Goal: Task Accomplishment & Management: Manage account settings

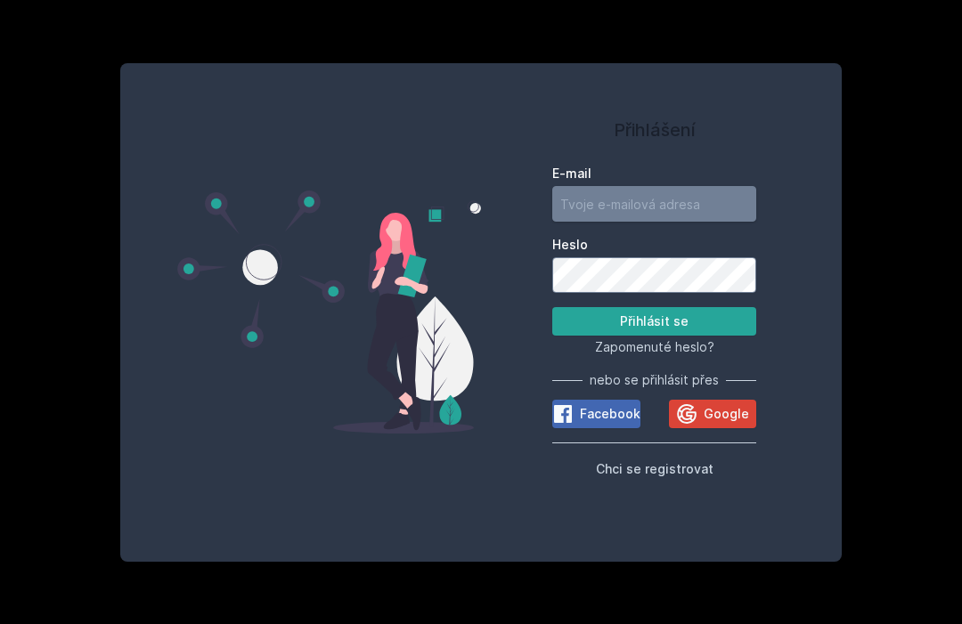
type input "[EMAIL_ADDRESS][DOMAIN_NAME]"
click at [654, 336] on button "Přihlásit se" at bounding box center [654, 321] width 204 height 28
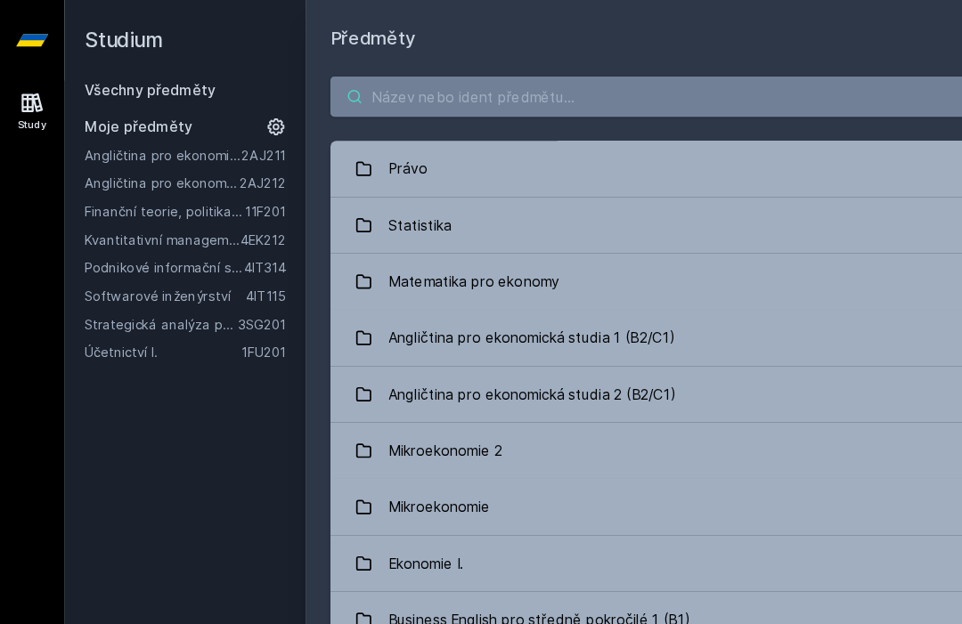
click at [478, 79] on input "search" at bounding box center [616, 86] width 648 height 36
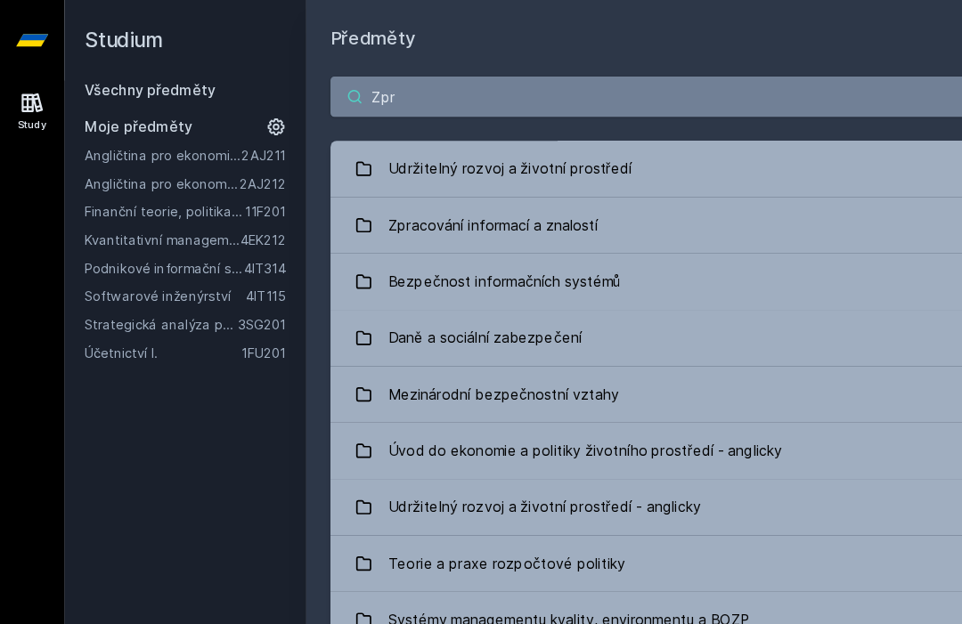
type input "Zpra"
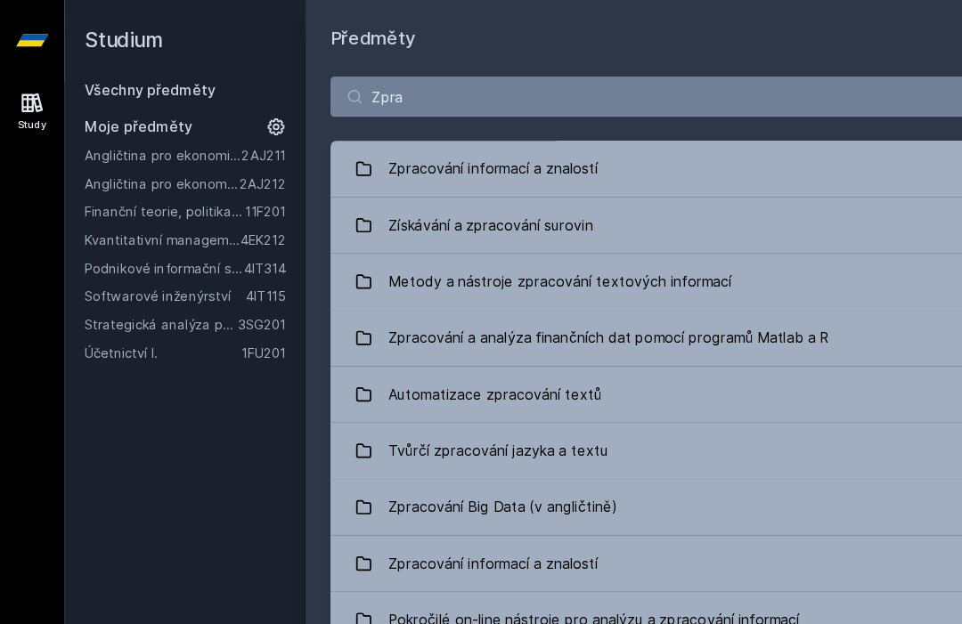
click at [531, 150] on link "Zpracování informací a znalostí 4IZ210" at bounding box center [616, 150] width 648 height 50
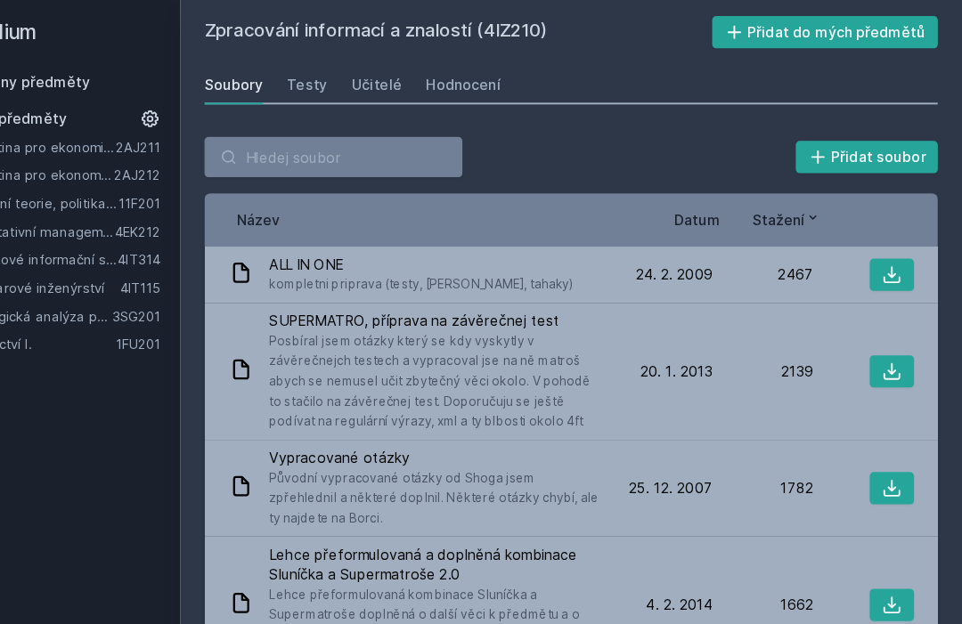
click at [741, 29] on button "Přidat do mých předmětů" at bounding box center [841, 35] width 200 height 28
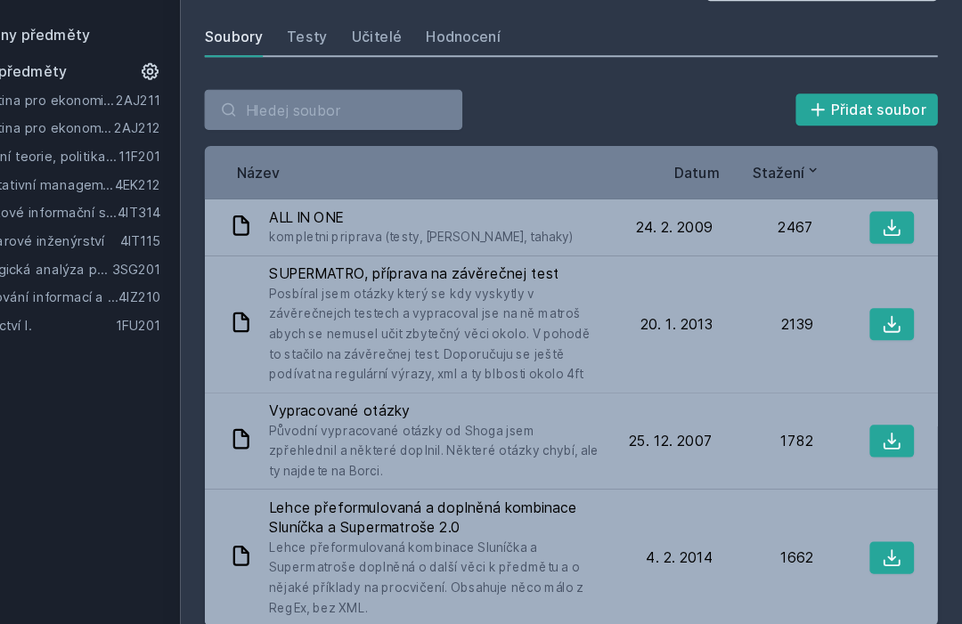
click at [707, 192] on span "Datum" at bounding box center [727, 201] width 41 height 19
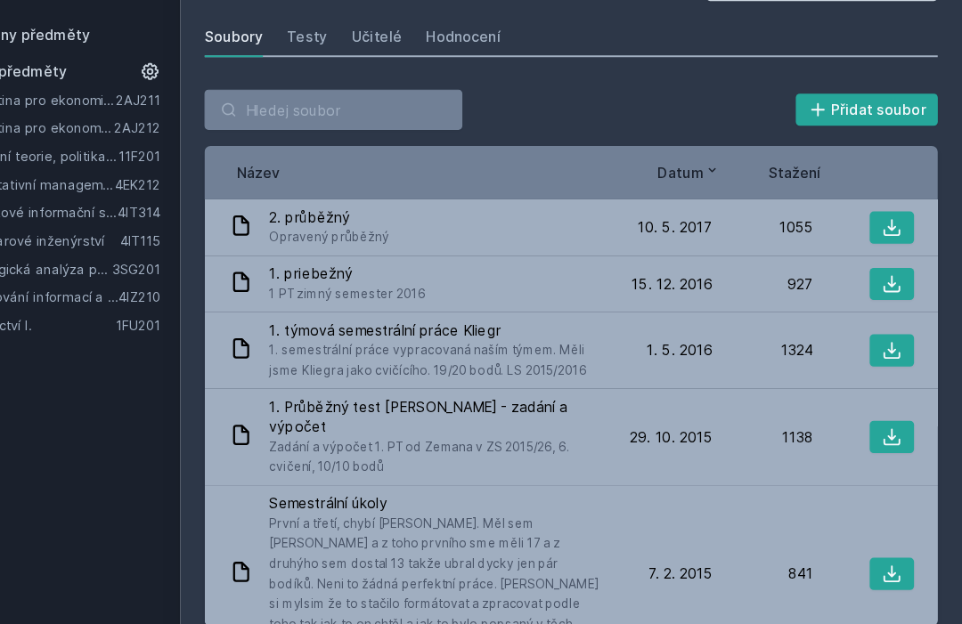
click at [734, 192] on icon at bounding box center [741, 199] width 14 height 14
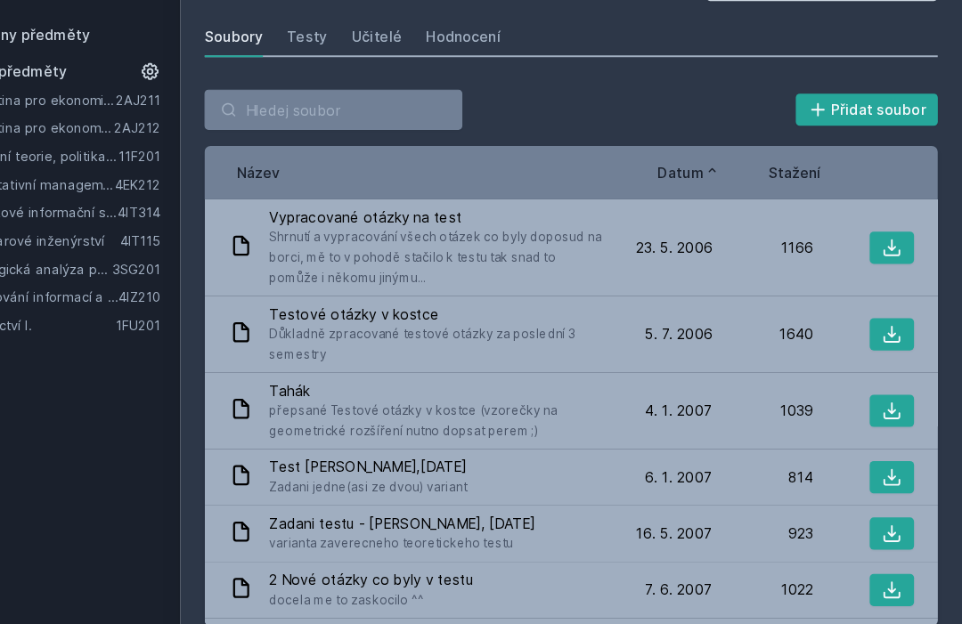
click at [791, 192] on span "Stažení" at bounding box center [814, 201] width 46 height 19
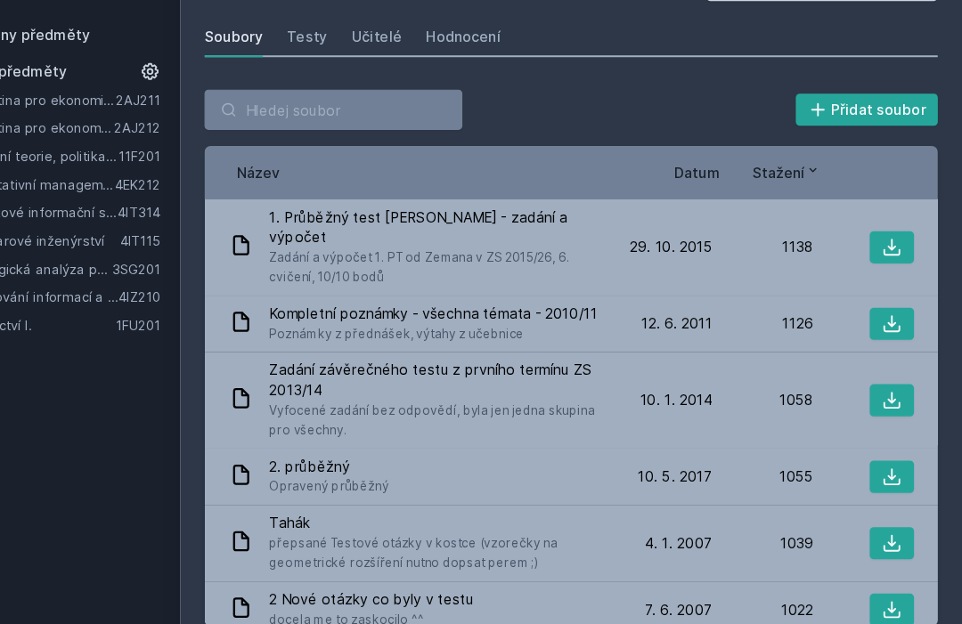
scroll to position [979, 0]
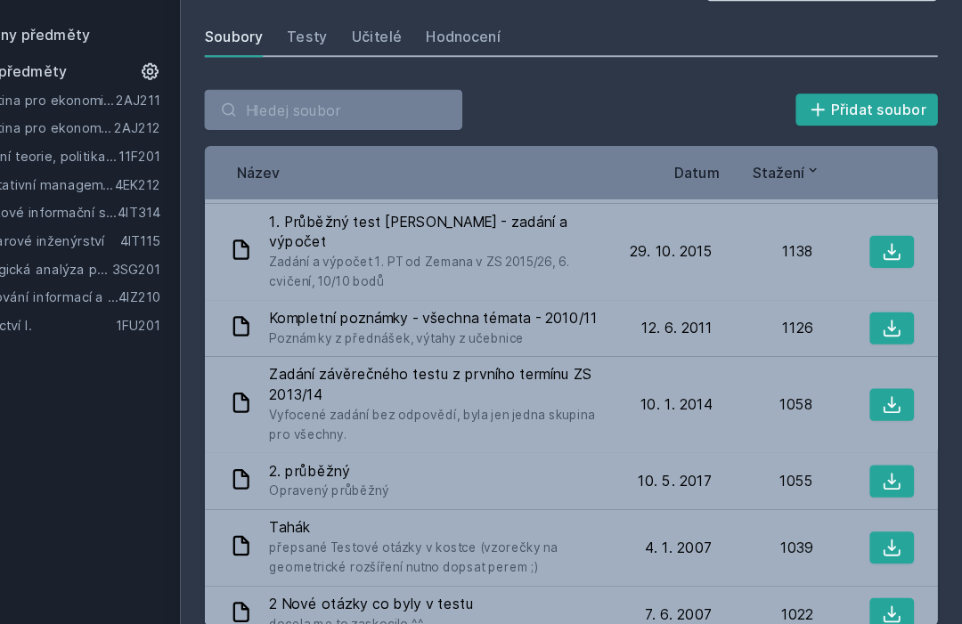
click at [890, 330] on icon at bounding box center [899, 339] width 18 height 18
